Goal: Information Seeking & Learning: Compare options

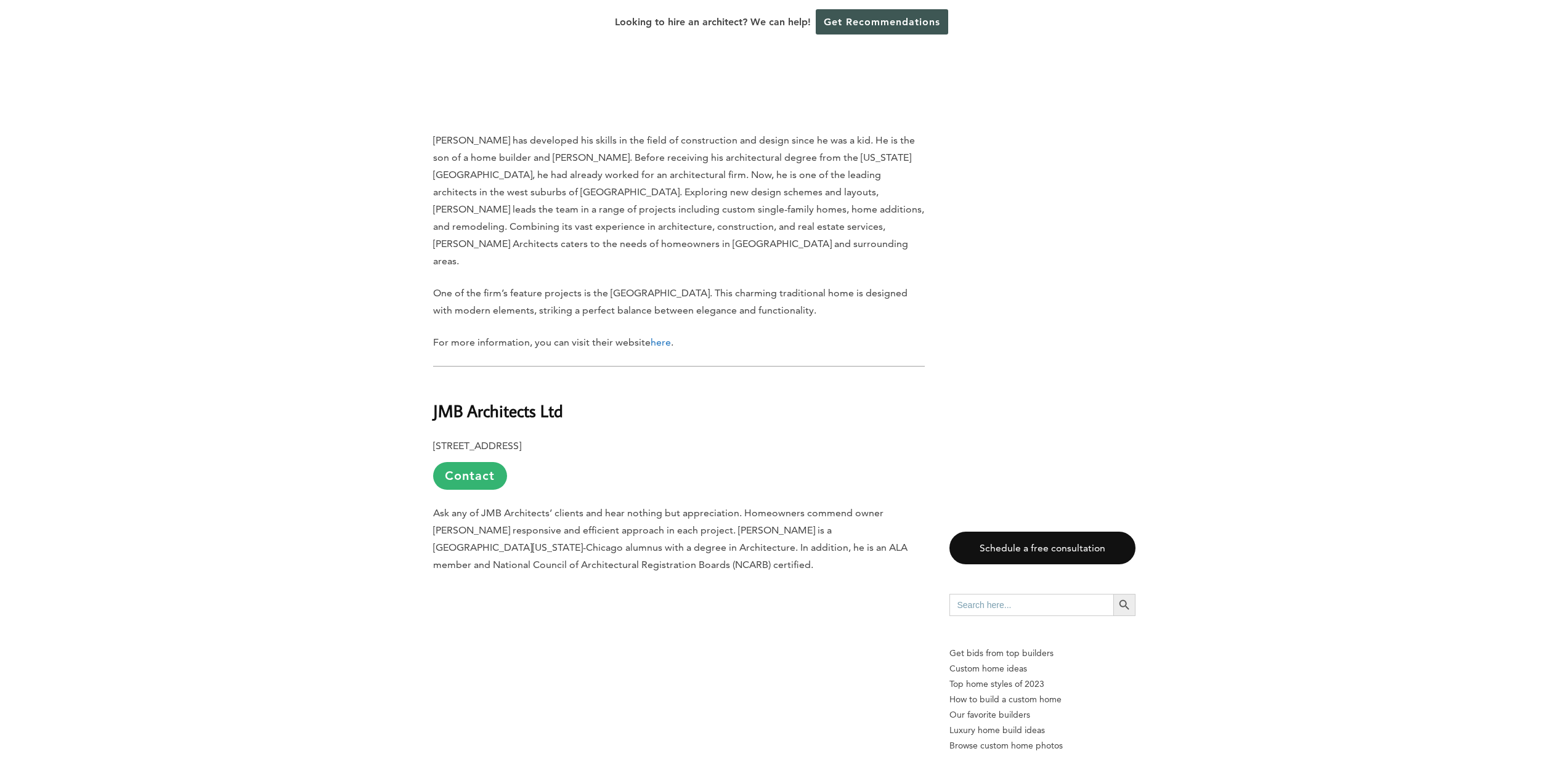
scroll to position [1232, 0]
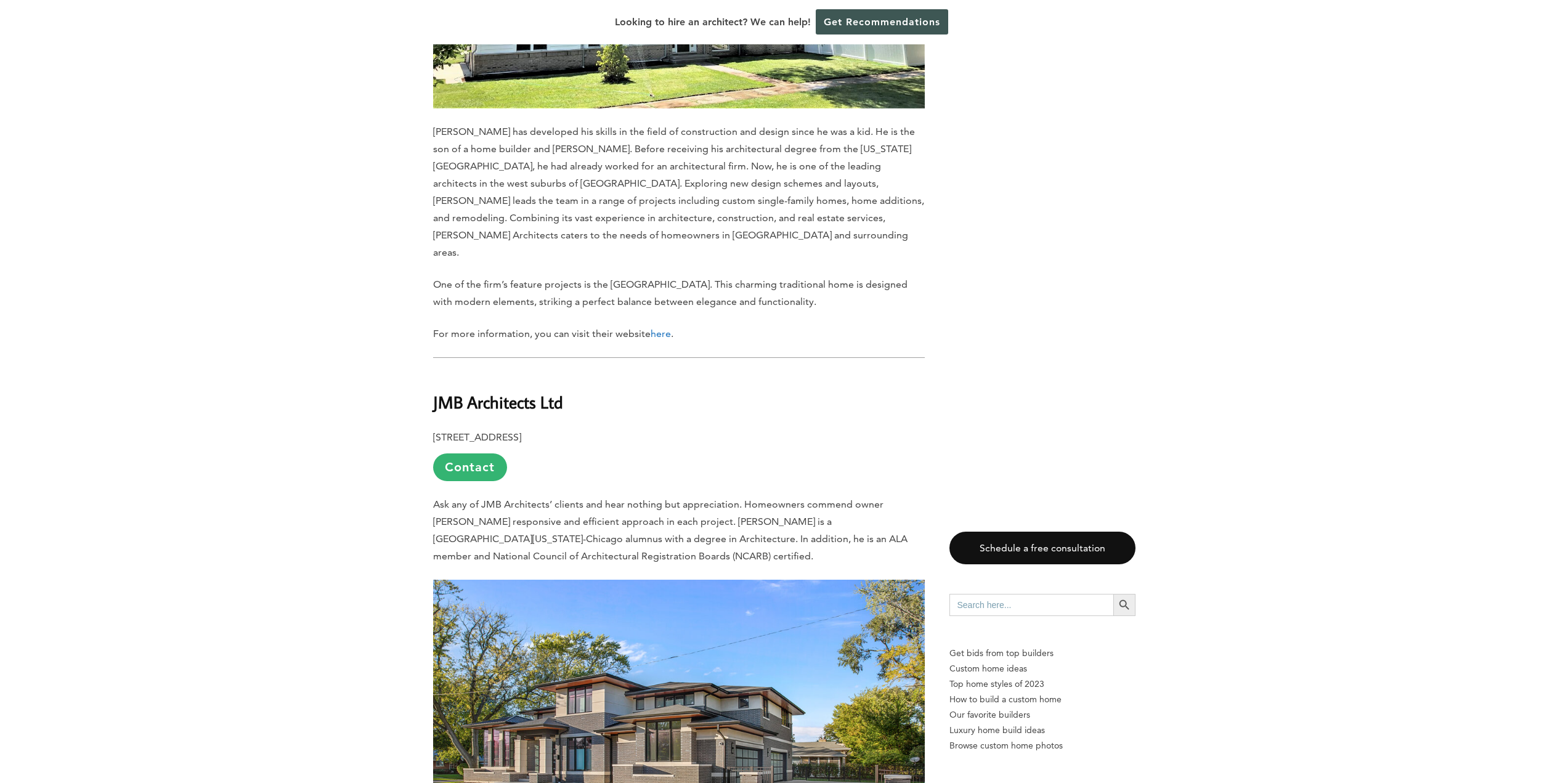
drag, startPoint x: 589, startPoint y: 350, endPoint x: 387, endPoint y: 315, distance: 205.0
click at [464, 453] on link "Contact" at bounding box center [469, 467] width 74 height 28
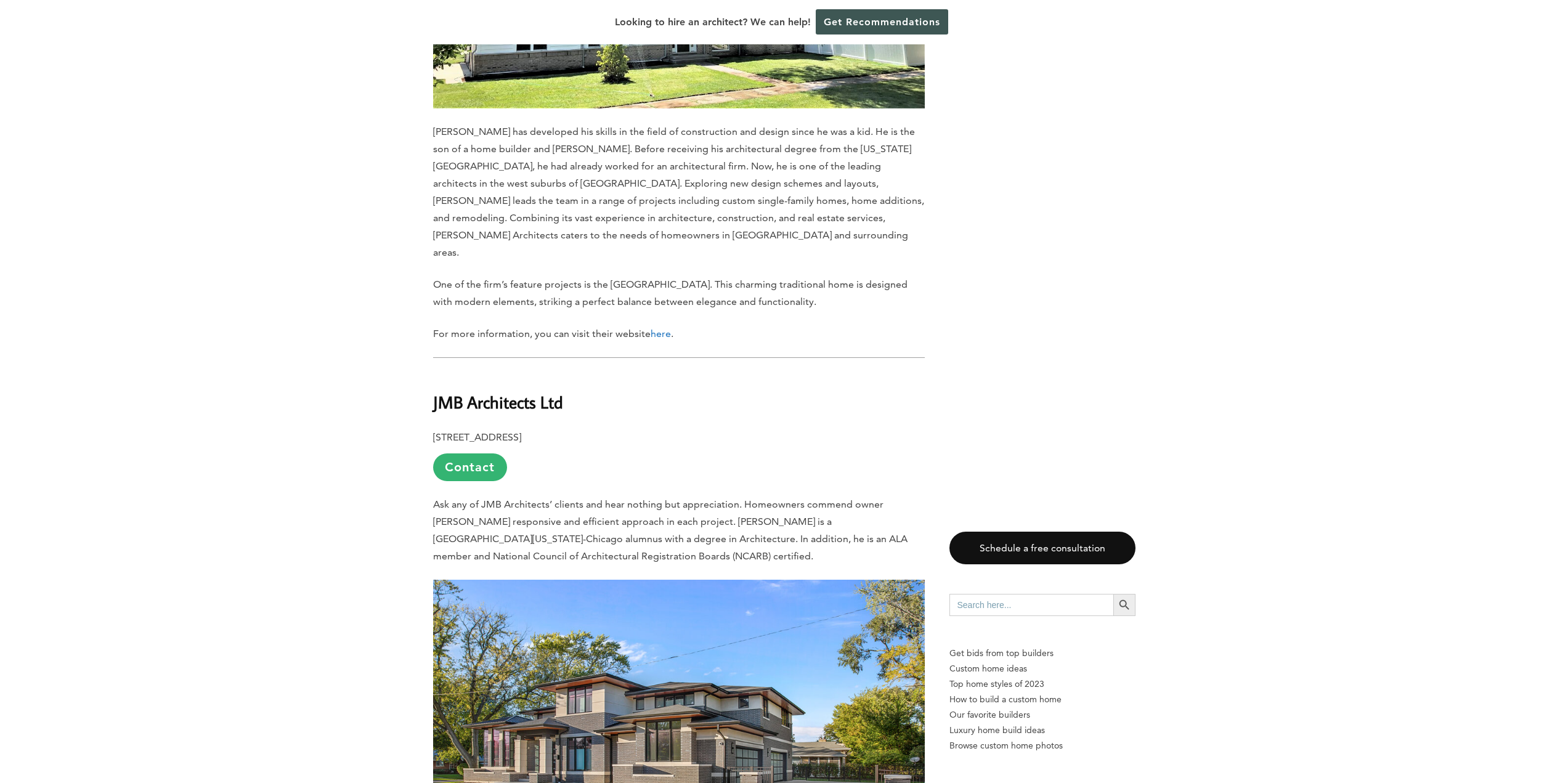
scroll to position [0, 0]
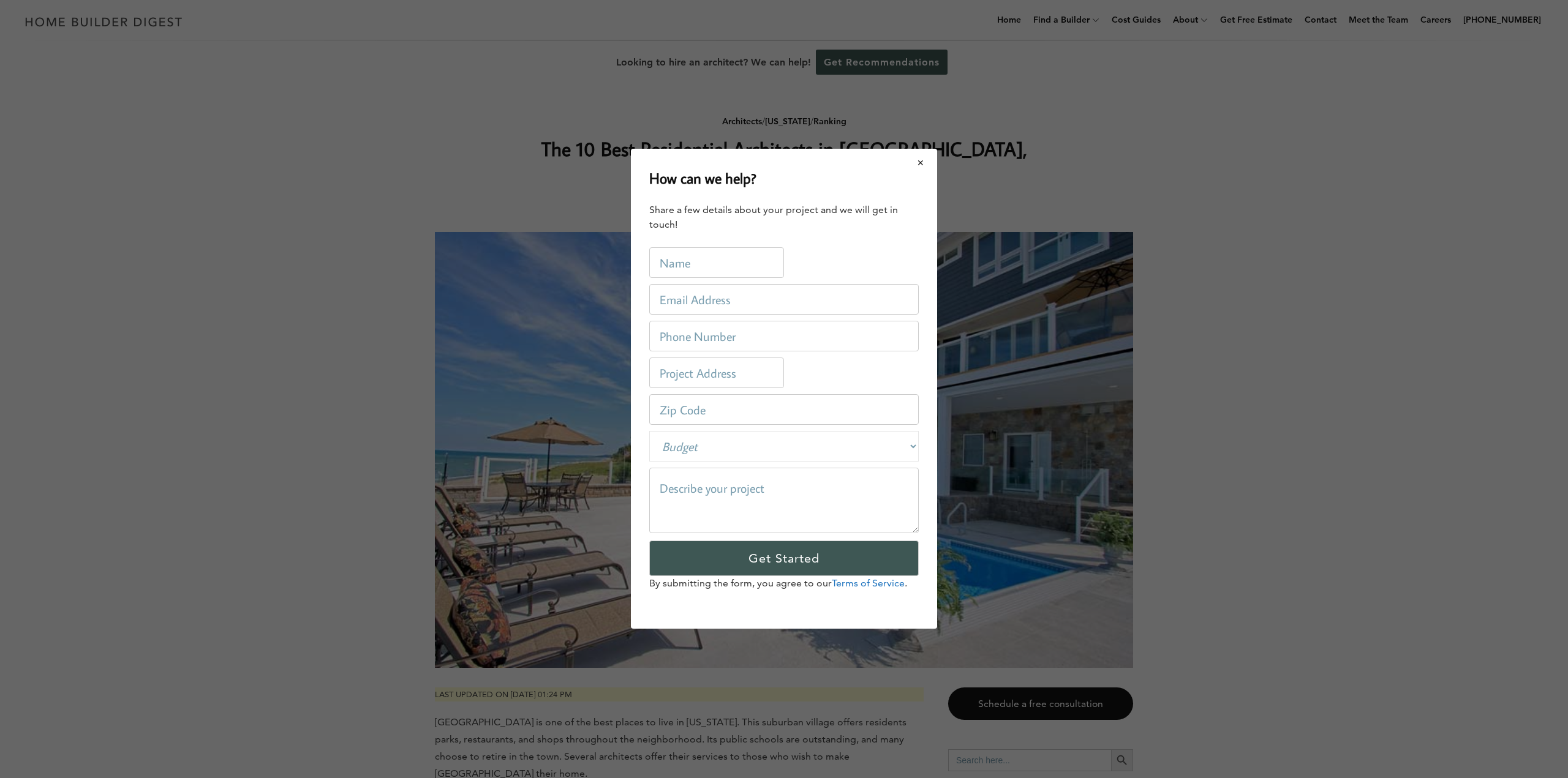
click at [925, 163] on button "Close modal" at bounding box center [921, 162] width 33 height 26
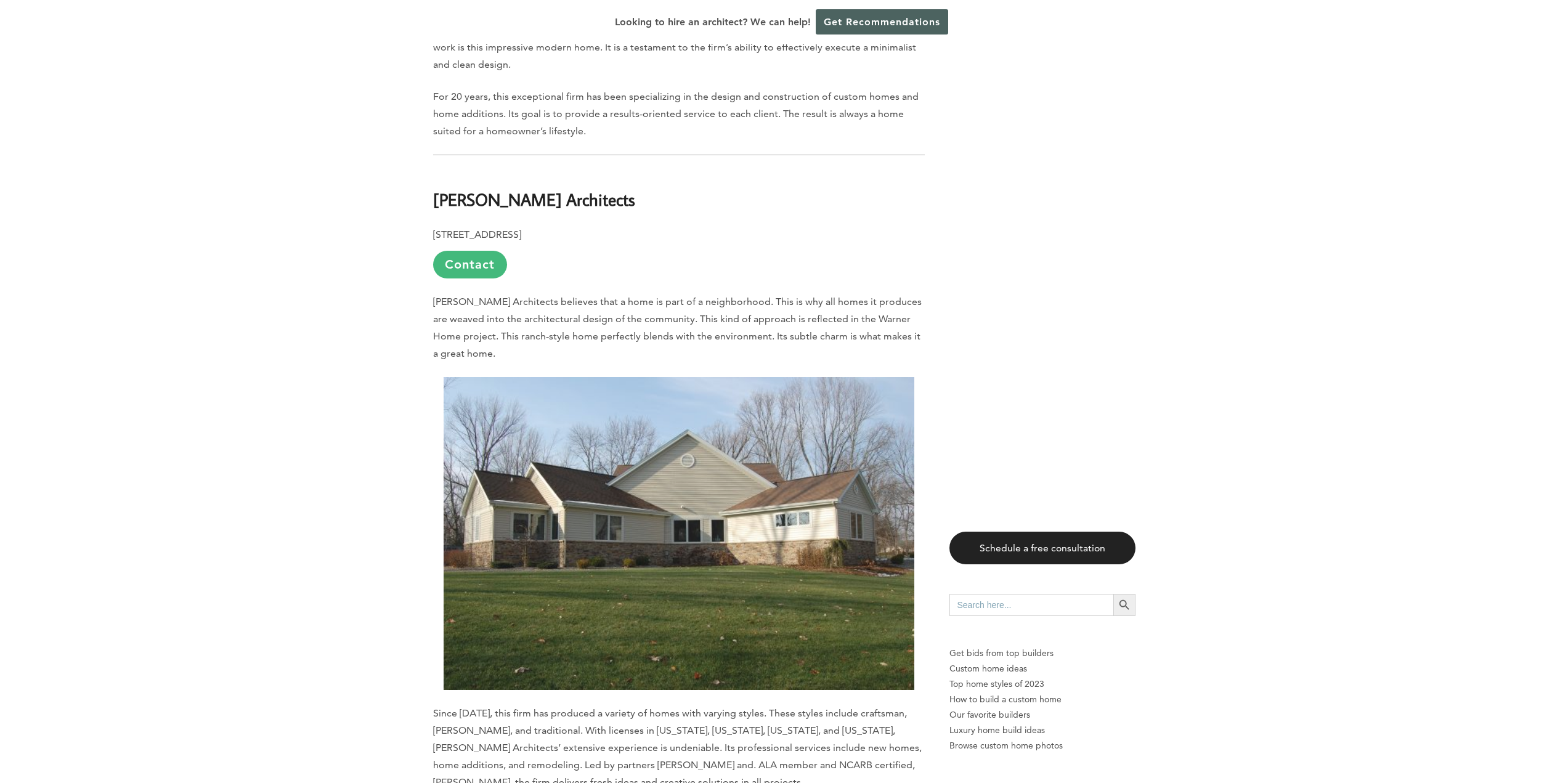
scroll to position [2094, 0]
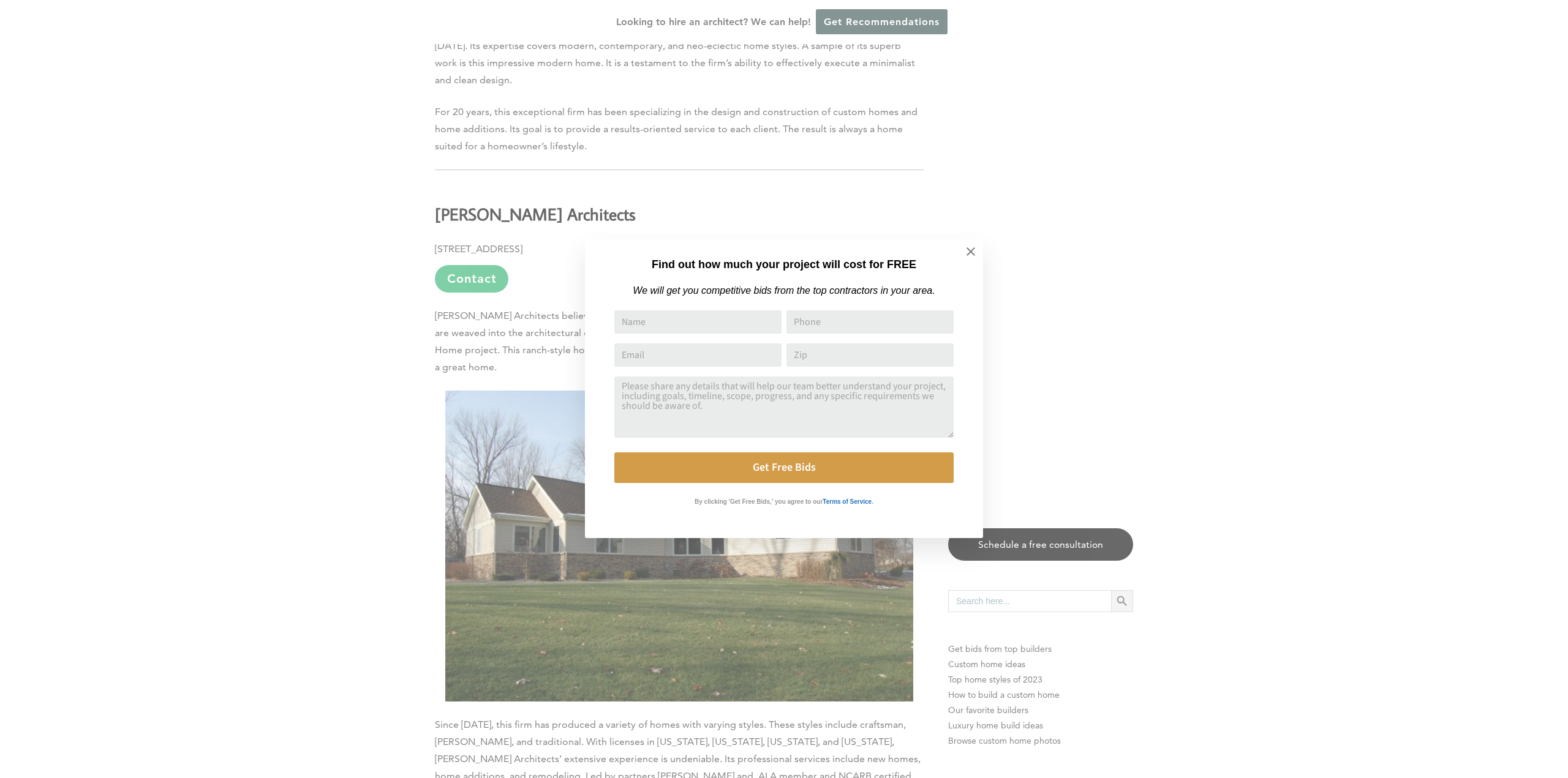
drag, startPoint x: 594, startPoint y: 136, endPoint x: 428, endPoint y: 128, distance: 166.2
click at [428, 128] on div "Find out how much your project will cost for FREE We will get you competitive b…" at bounding box center [784, 389] width 1568 height 778
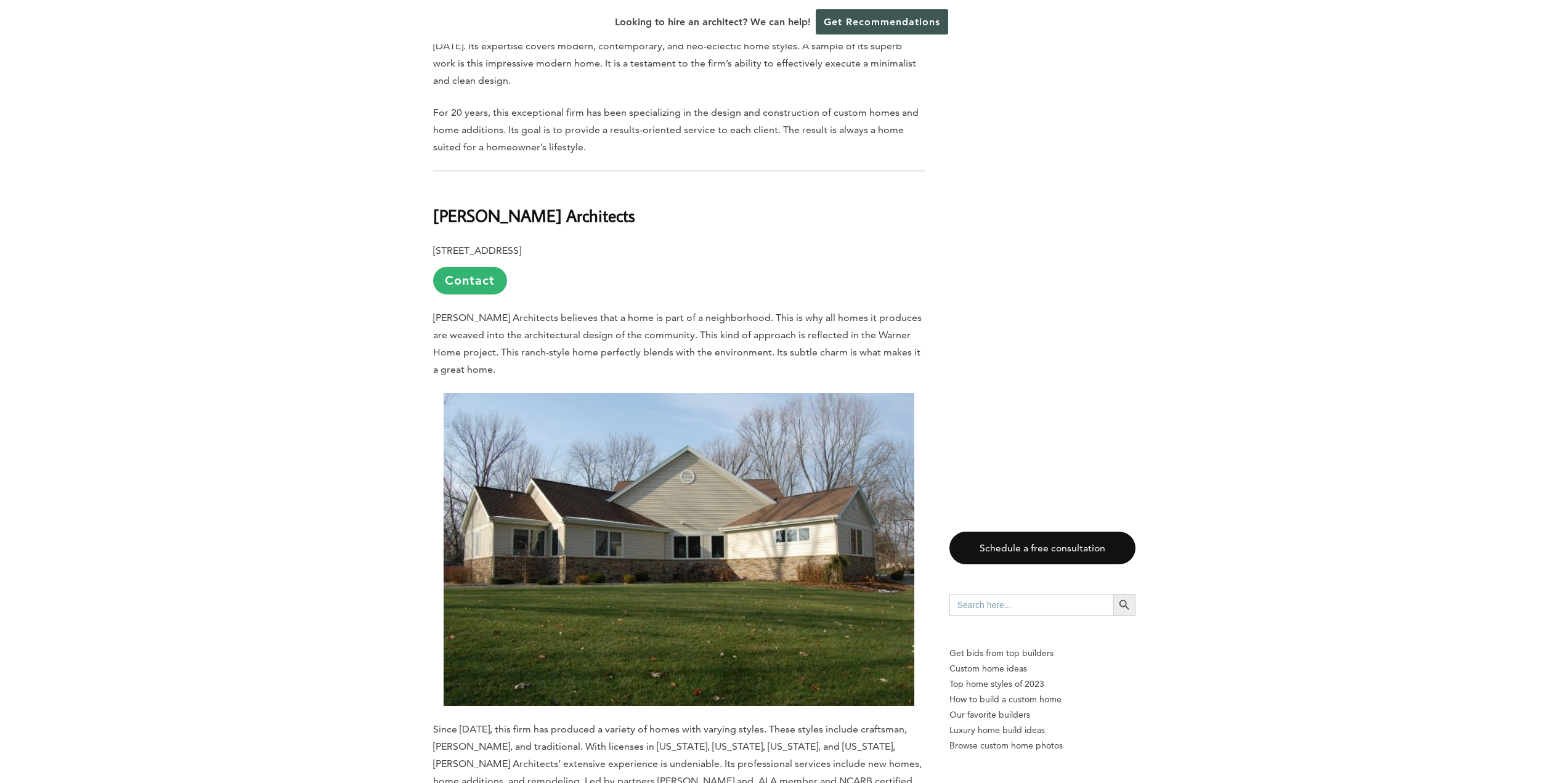
drag, startPoint x: 584, startPoint y: 147, endPoint x: 424, endPoint y: 130, distance: 160.9
drag, startPoint x: 660, startPoint y: 167, endPoint x: 443, endPoint y: 139, distance: 218.8
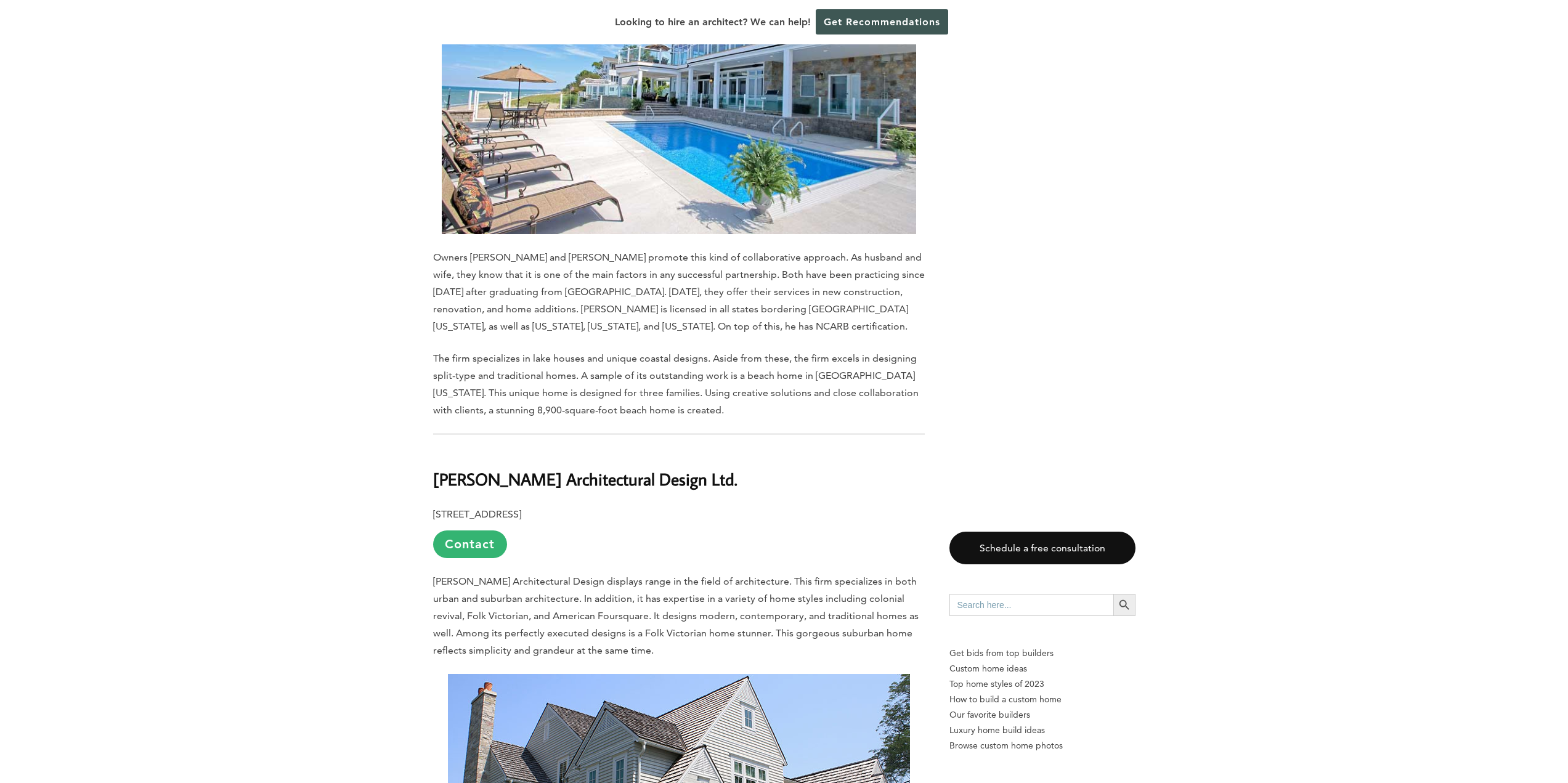
scroll to position [3204, 0]
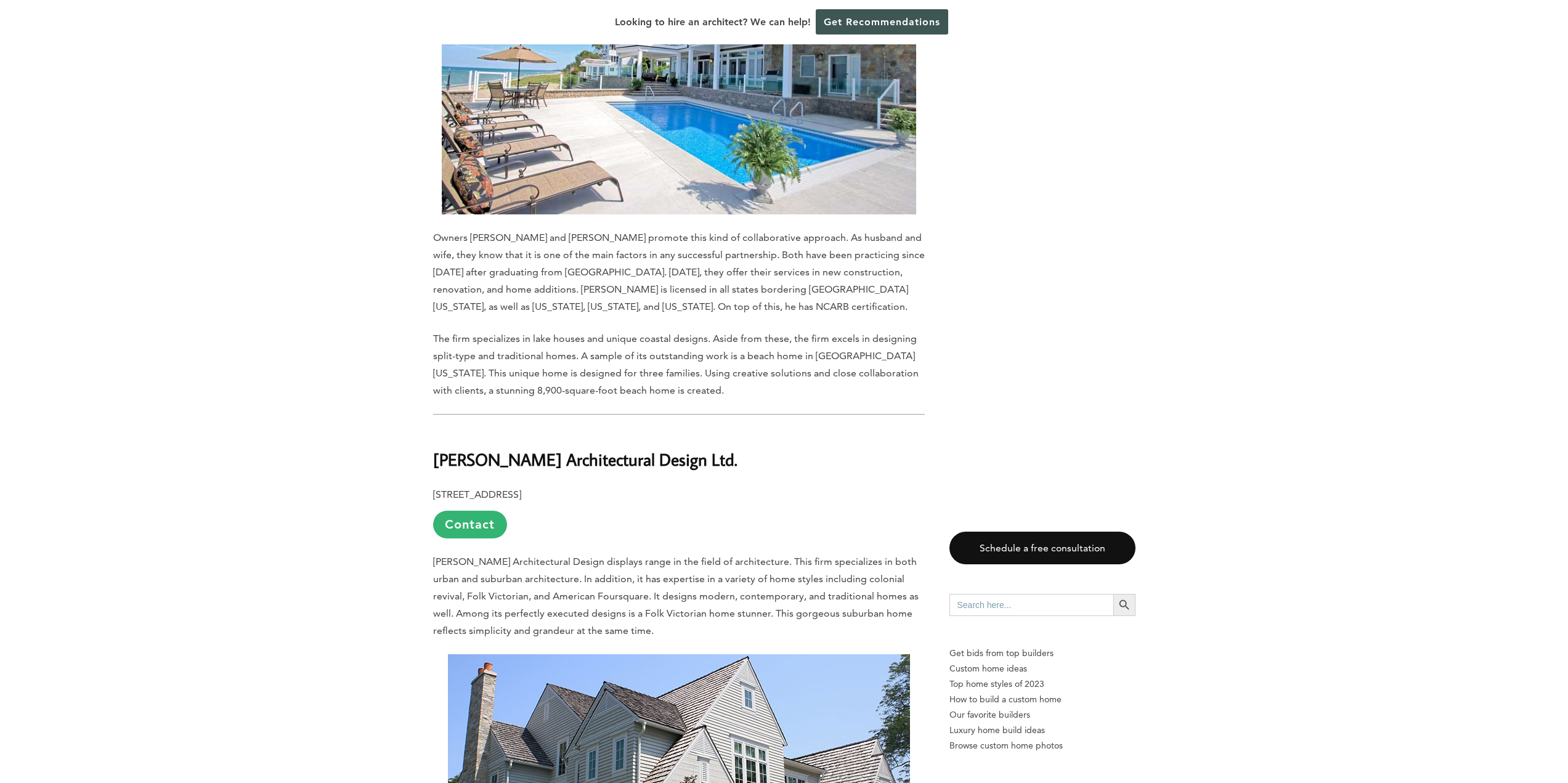
drag, startPoint x: 716, startPoint y: 378, endPoint x: 435, endPoint y: 375, distance: 281.0
click at [435, 448] on b "[PERSON_NAME] Architectural Design Ltd." at bounding box center [585, 459] width 304 height 22
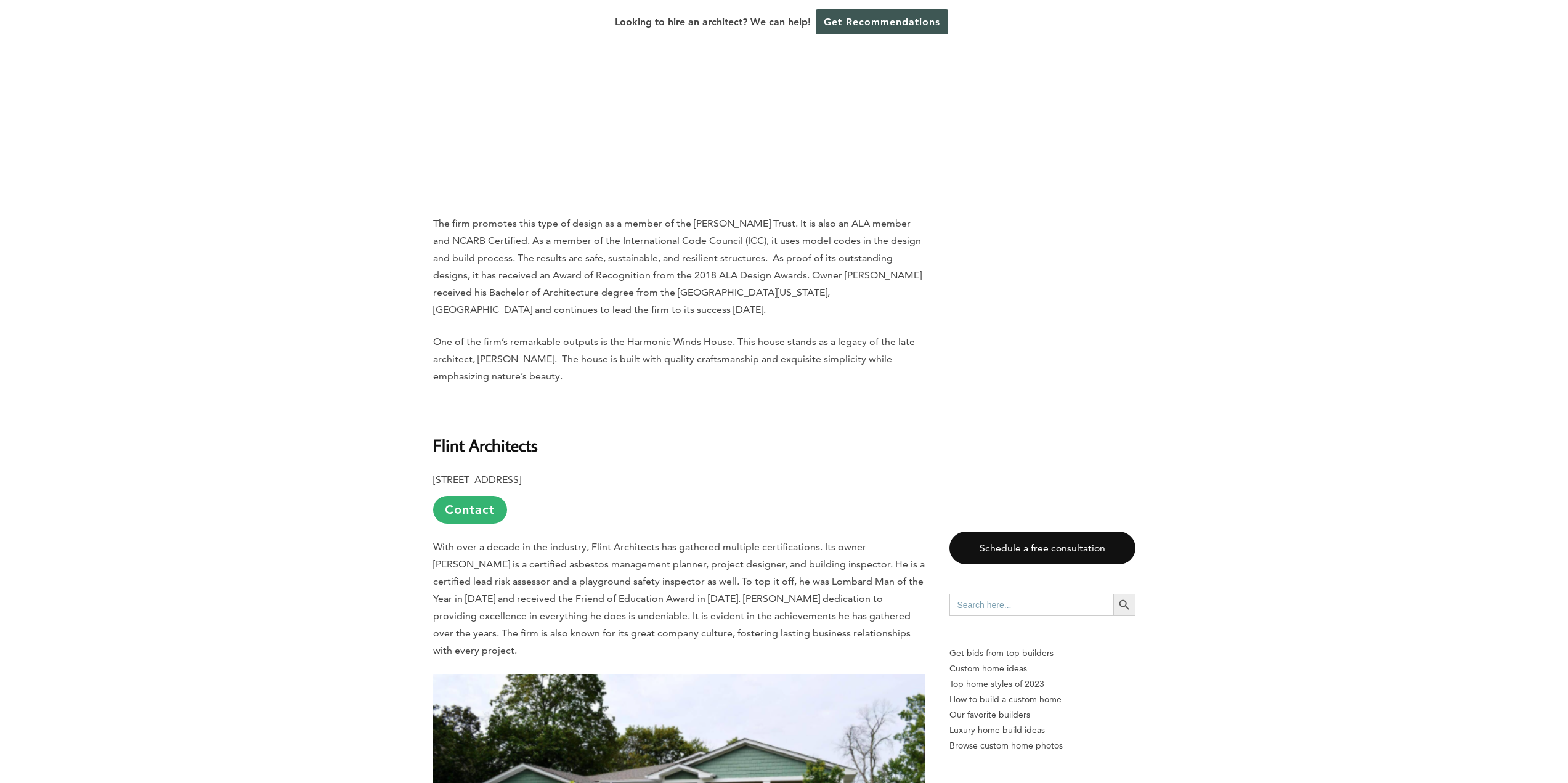
scroll to position [4559, 0]
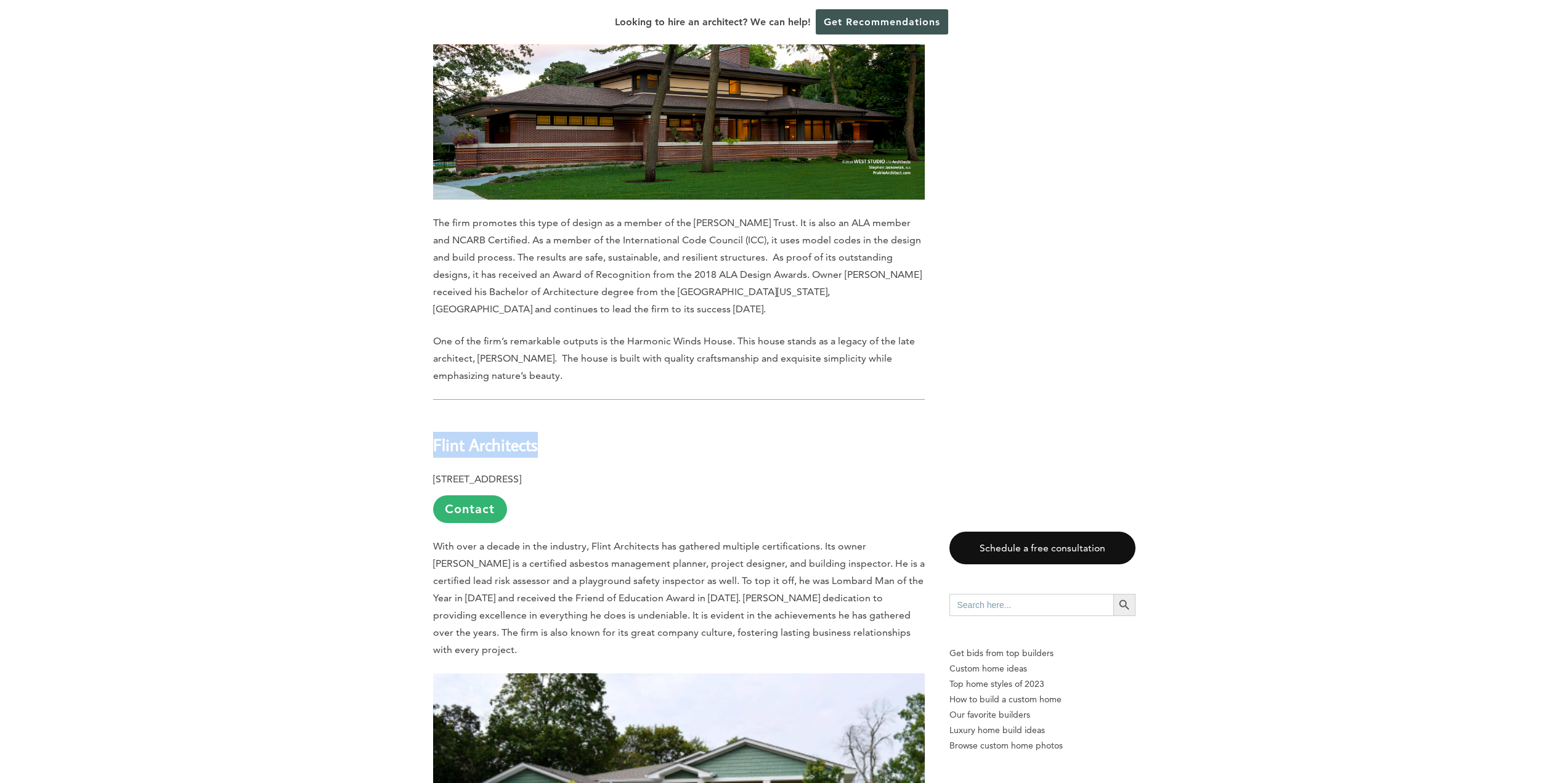
drag, startPoint x: 550, startPoint y: 349, endPoint x: 434, endPoint y: 352, distance: 116.0
click at [434, 415] on h2 "Flint Architects" at bounding box center [678, 436] width 492 height 43
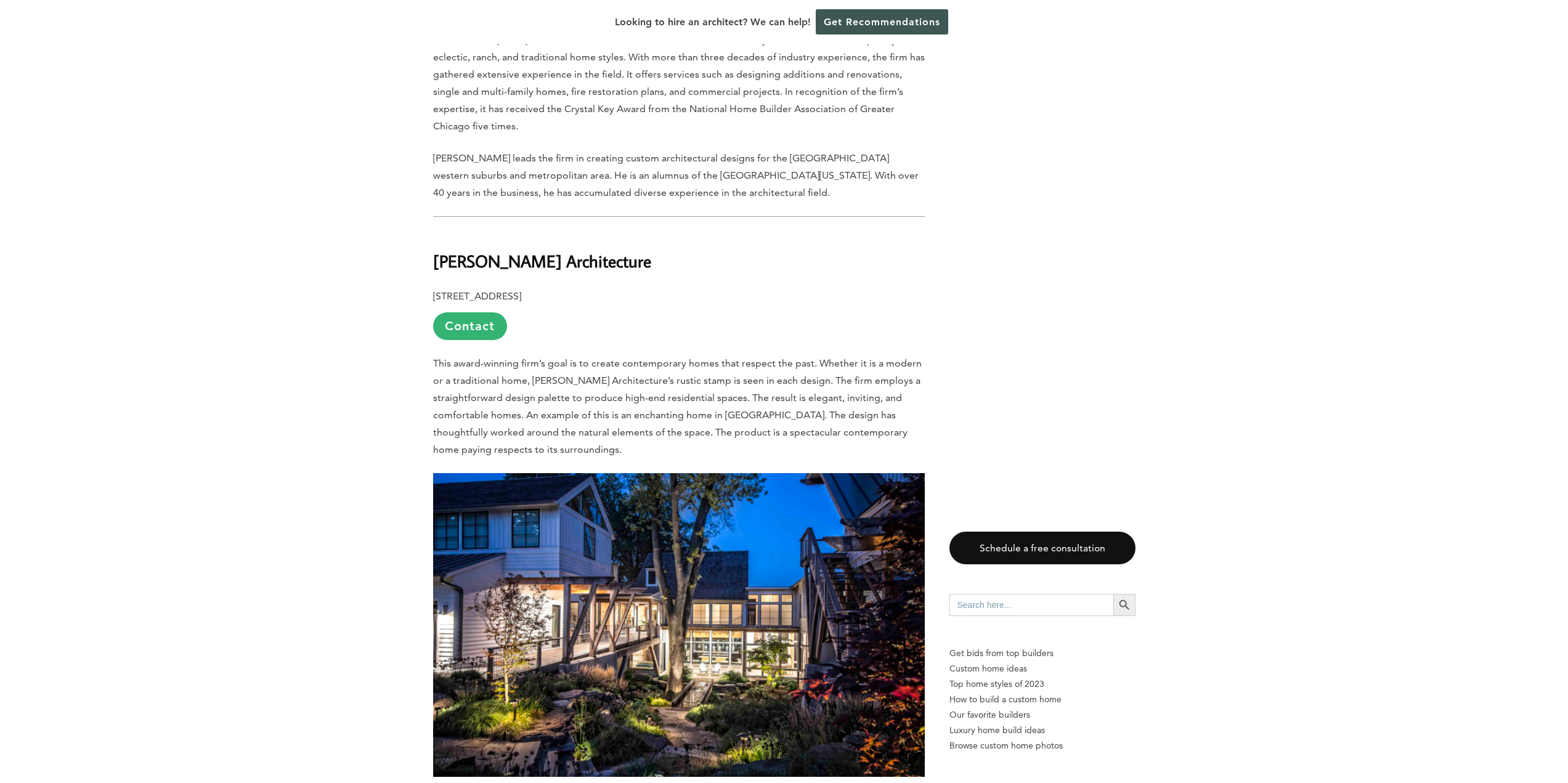
scroll to position [6099, 0]
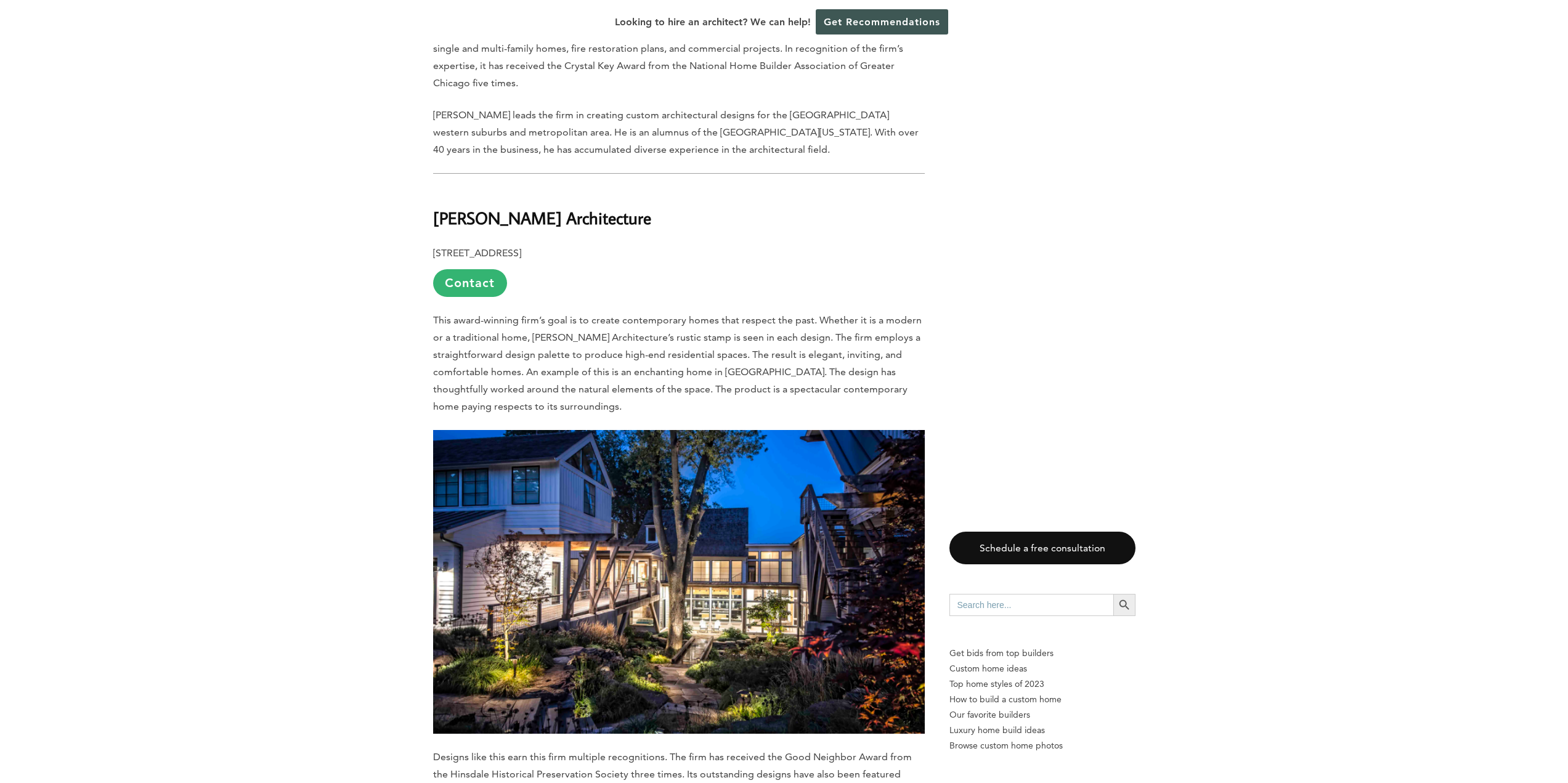
drag, startPoint x: 648, startPoint y: 105, endPoint x: 436, endPoint y: 104, distance: 212.0
click at [436, 189] on h2 "[PERSON_NAME] Architecture" at bounding box center [678, 210] width 492 height 43
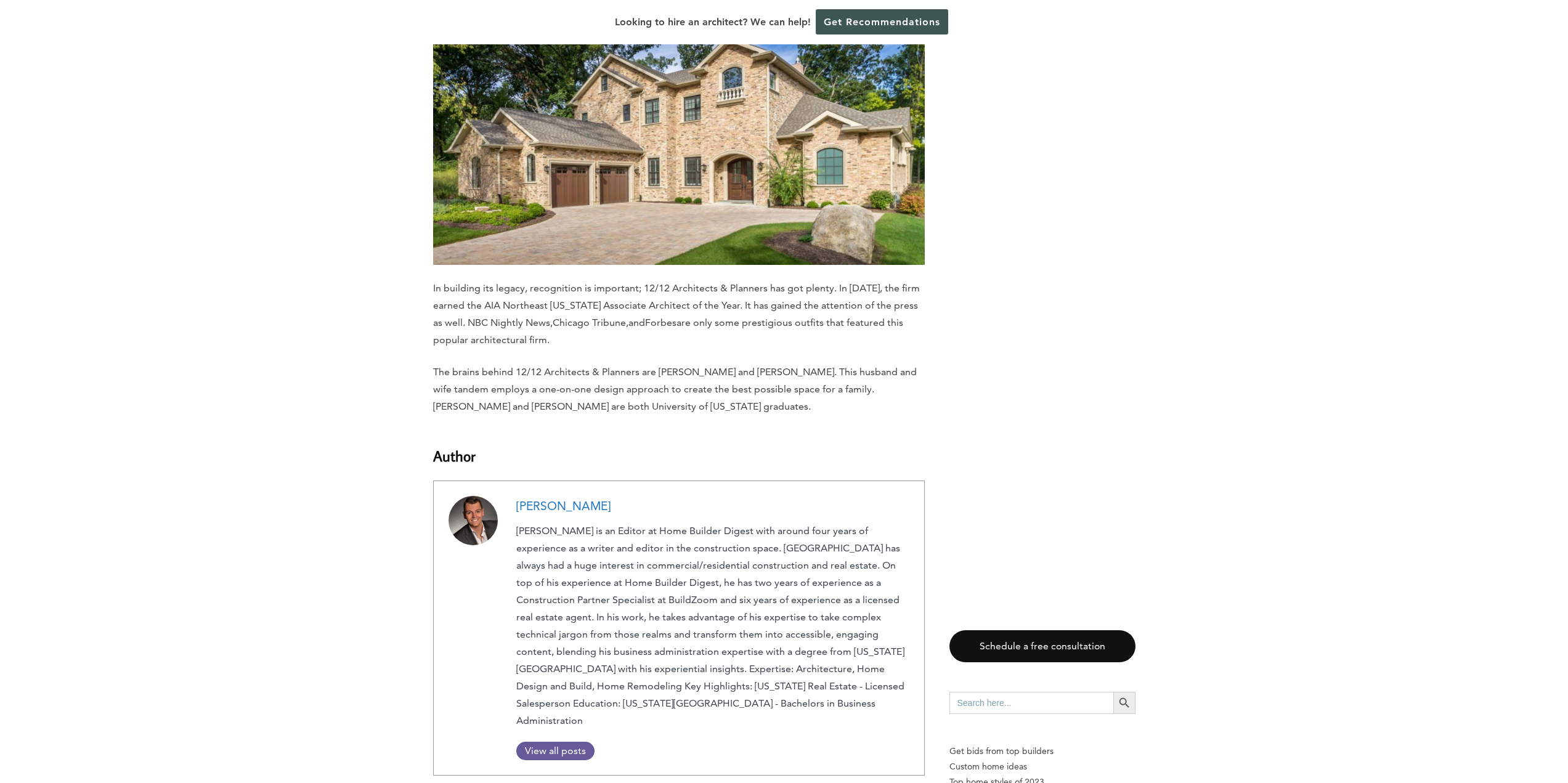
scroll to position [7146, 0]
